Goal: Transaction & Acquisition: Purchase product/service

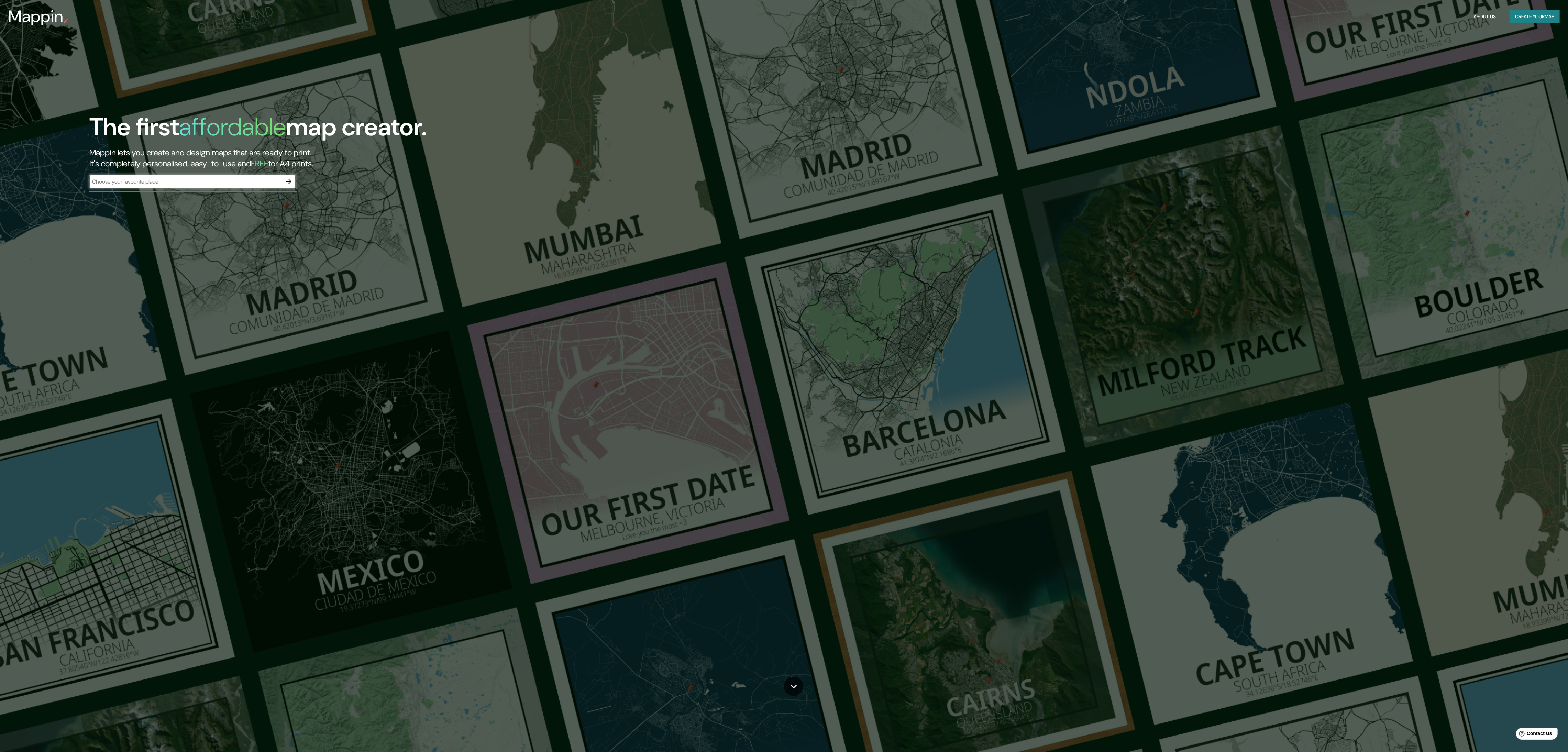
click at [288, 182] on icon "button" at bounding box center [289, 182] width 8 height 8
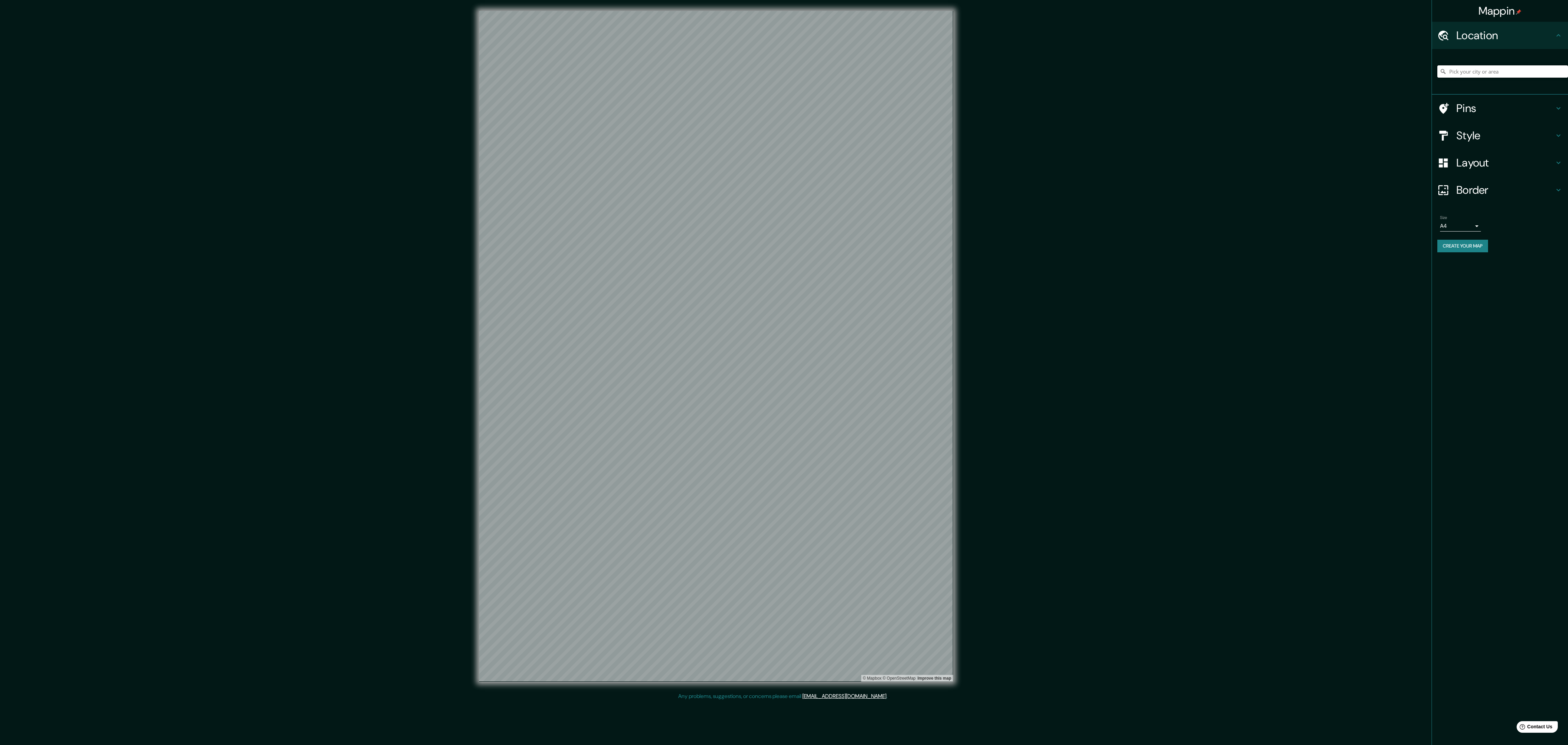
click at [1520, 76] on input "Pick your city or area" at bounding box center [1503, 71] width 130 height 12
drag, startPoint x: 1495, startPoint y: 72, endPoint x: 1470, endPoint y: 79, distance: 26.0
type input "matucanaAvenida Chacabuco, [GEOGRAPHIC_DATA], [GEOGRAPHIC_DATA] 2100000, [GEOGR…"
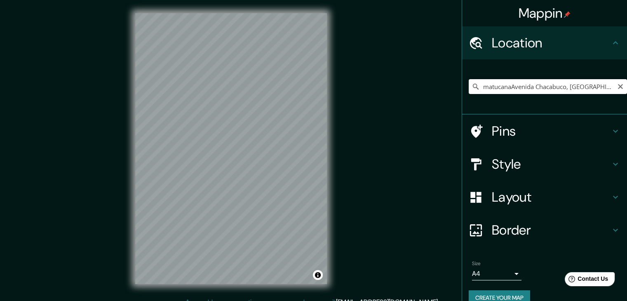
drag, startPoint x: 614, startPoint y: 86, endPoint x: 607, endPoint y: 86, distance: 6.6
click at [618, 86] on icon "Clear" at bounding box center [620, 86] width 5 height 5
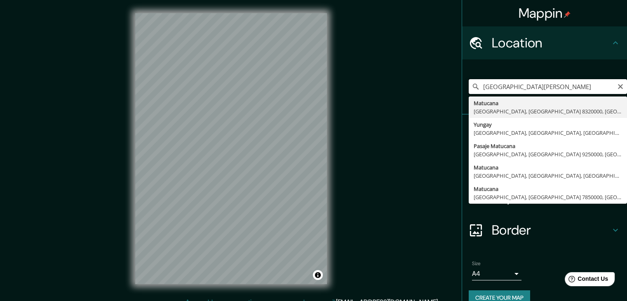
click at [580, 90] on input "[GEOGRAPHIC_DATA][PERSON_NAME]" at bounding box center [548, 86] width 158 height 15
drag, startPoint x: 526, startPoint y: 107, endPoint x: 528, endPoint y: 103, distance: 4.2
type input "Matucana, [GEOGRAPHIC_DATA], [GEOGRAPHIC_DATA] 8320000, [GEOGRAPHIC_DATA]"
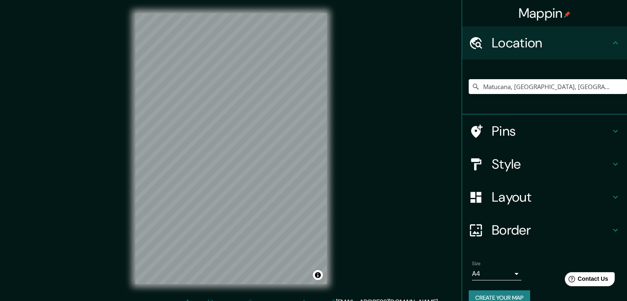
click at [504, 164] on h4 "Style" at bounding box center [551, 164] width 119 height 16
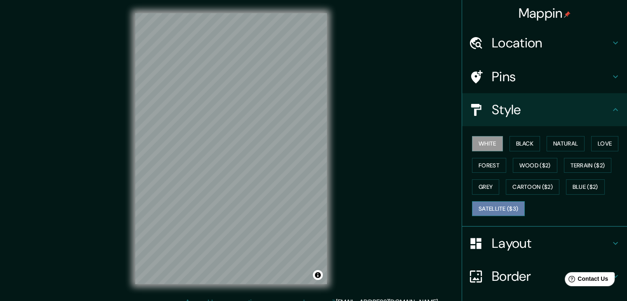
click at [500, 204] on button "Satellite ($3)" at bounding box center [498, 208] width 53 height 15
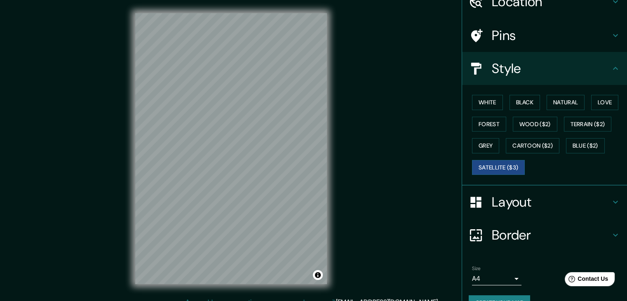
scroll to position [59, 0]
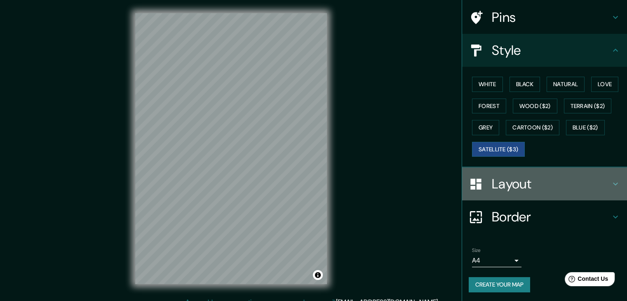
click at [520, 186] on h4 "Layout" at bounding box center [551, 184] width 119 height 16
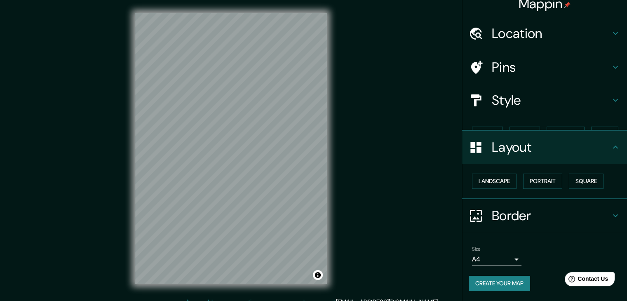
scroll to position [0, 0]
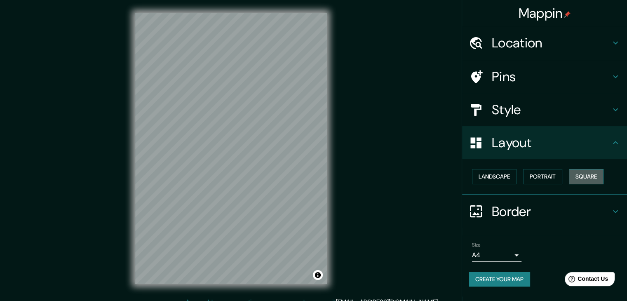
click at [579, 176] on button "Square" at bounding box center [586, 176] width 35 height 15
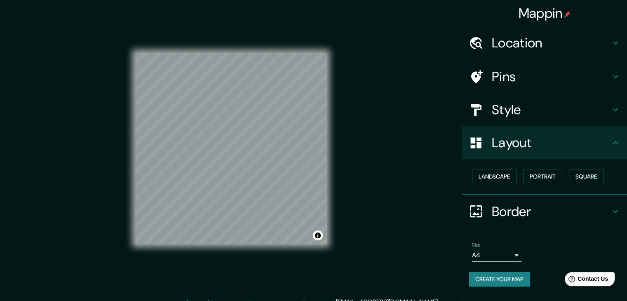
click at [496, 105] on h4 "Style" at bounding box center [551, 109] width 119 height 16
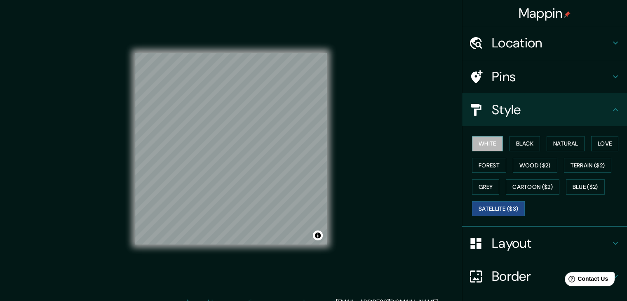
click at [491, 144] on button "White" at bounding box center [487, 143] width 31 height 15
click at [512, 139] on button "Black" at bounding box center [524, 143] width 31 height 15
